Goal: Information Seeking & Learning: Compare options

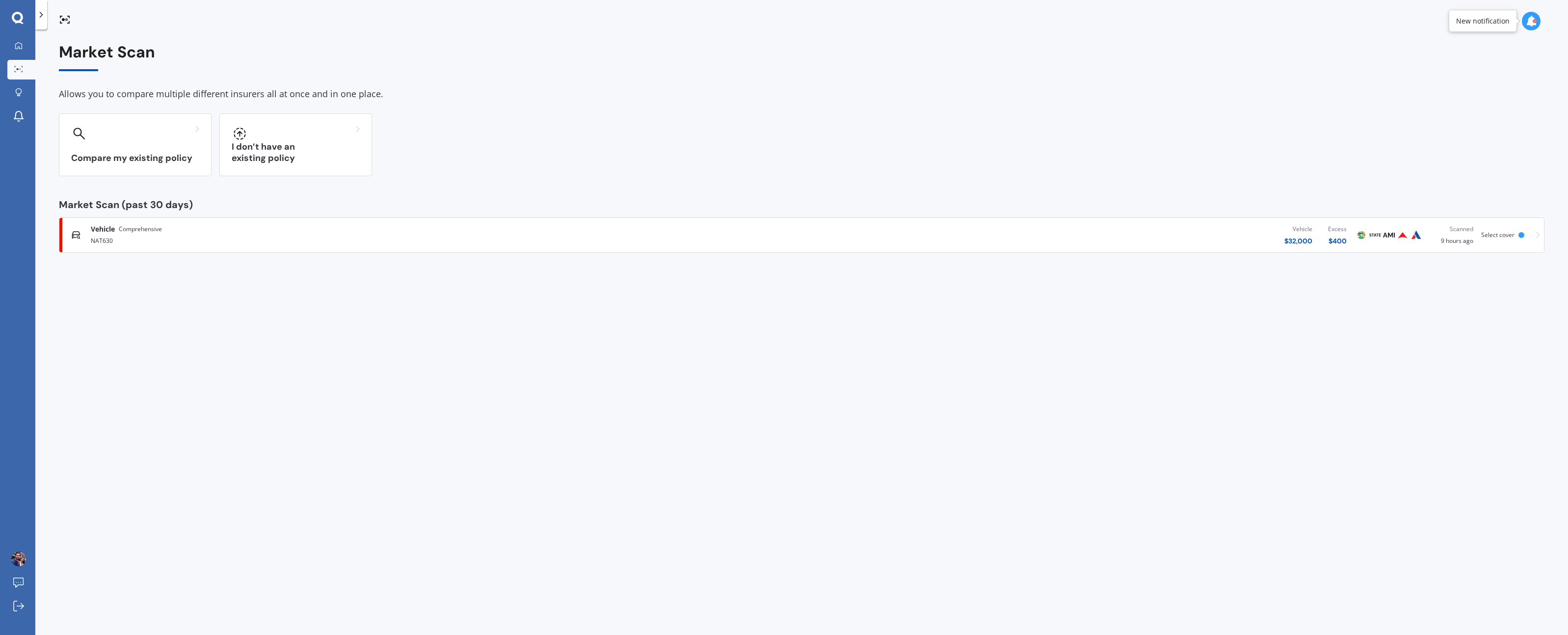
click at [223, 233] on div "Vehicle Comprehensive" at bounding box center [401, 229] width 622 height 10
